Goal: Transaction & Acquisition: Purchase product/service

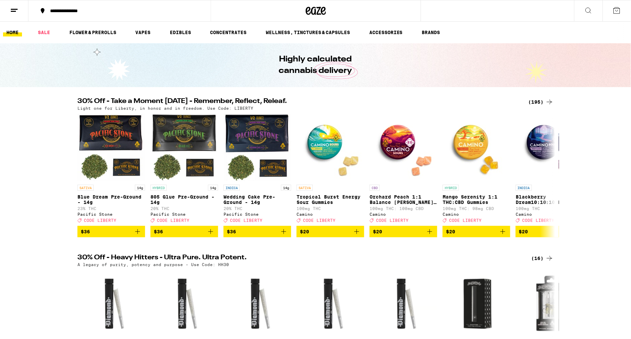
click at [538, 101] on div "(195)" at bounding box center [540, 102] width 25 height 8
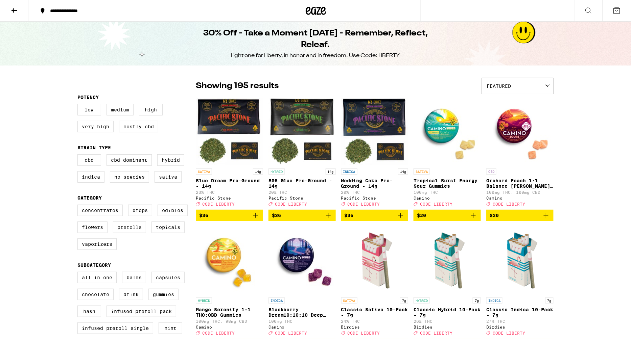
click at [127, 232] on label "Prerolls" at bounding box center [129, 227] width 33 height 11
click at [79, 206] on input "Prerolls" at bounding box center [79, 206] width 0 height 0
checkbox input "true"
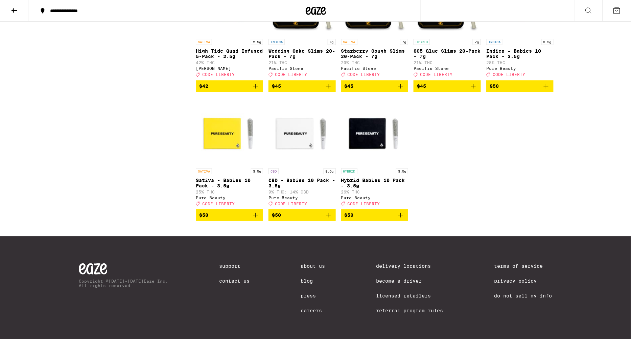
scroll to position [778, 0]
